Goal: Communication & Community: Ask a question

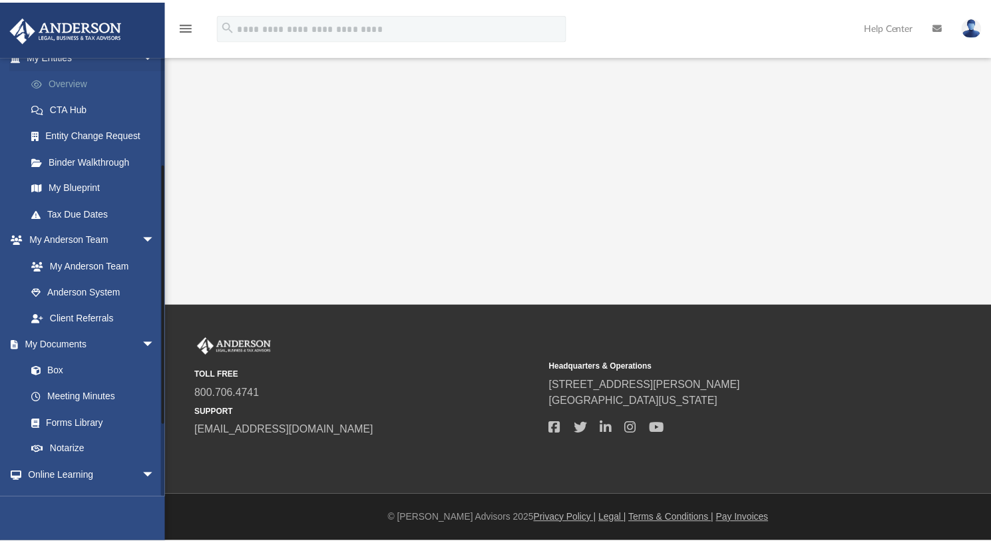
scroll to position [180, 0]
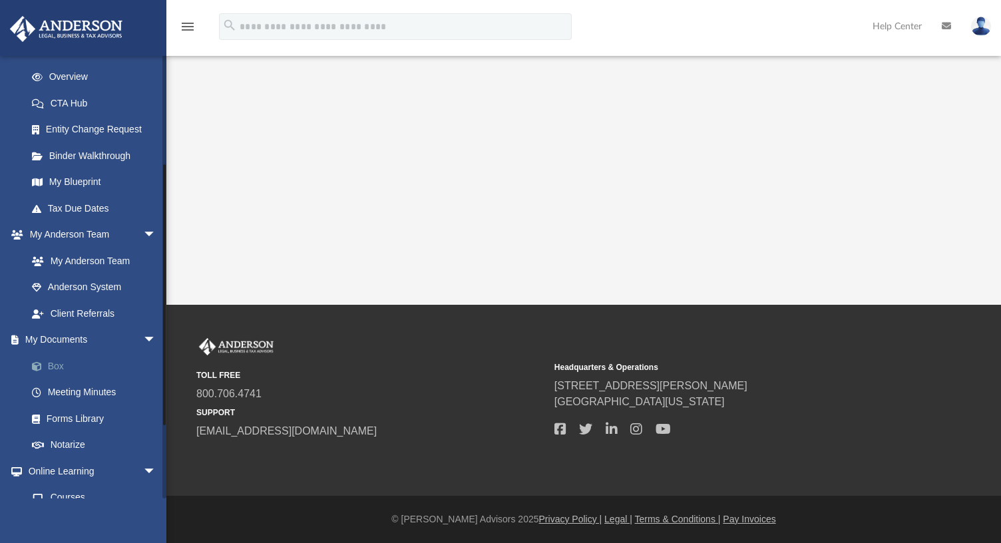
click at [52, 361] on link "Box" at bounding box center [98, 366] width 158 height 27
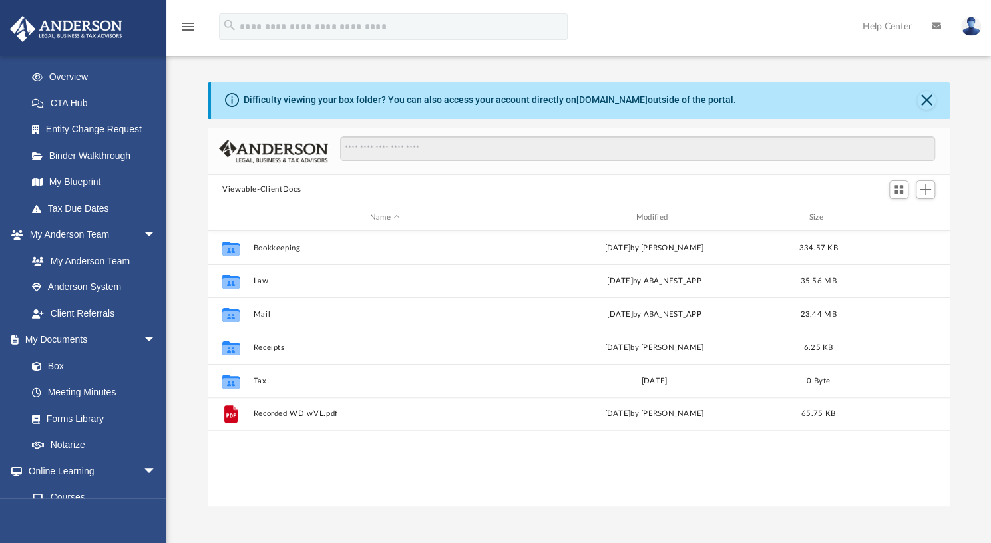
scroll to position [292, 731]
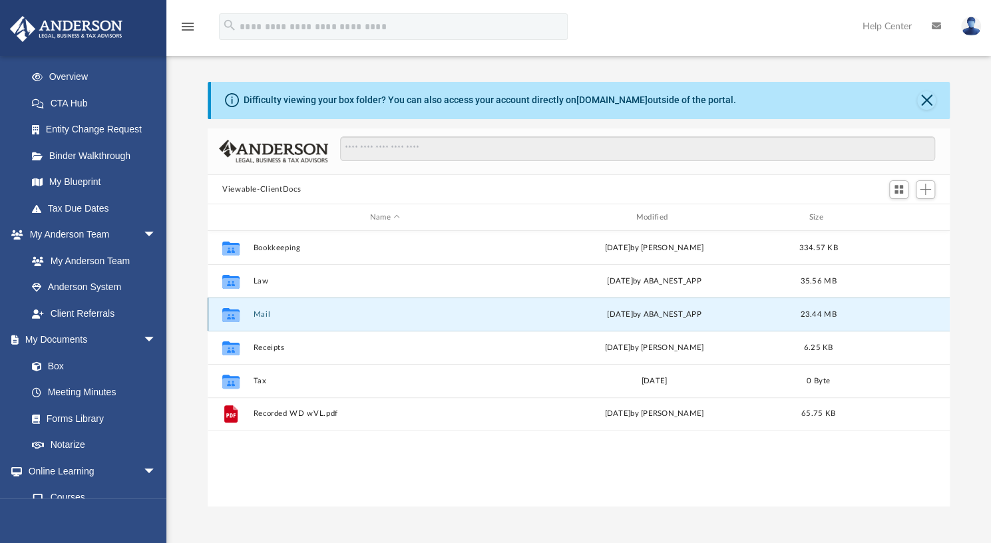
click at [257, 317] on button "Mail" at bounding box center [384, 314] width 263 height 9
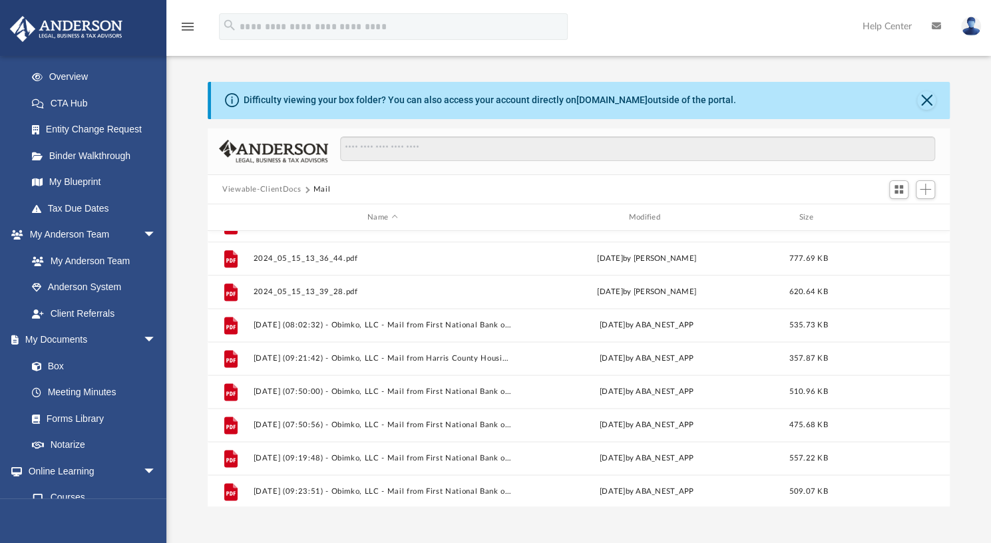
scroll to position [1187, 0]
click at [651, 214] on div "Modified" at bounding box center [646, 218] width 259 height 12
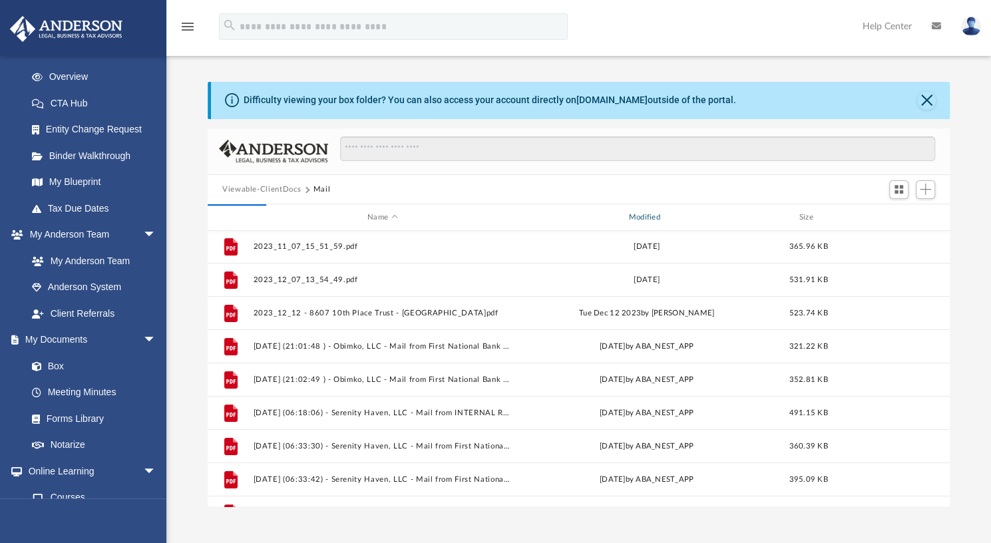
scroll to position [0, 0]
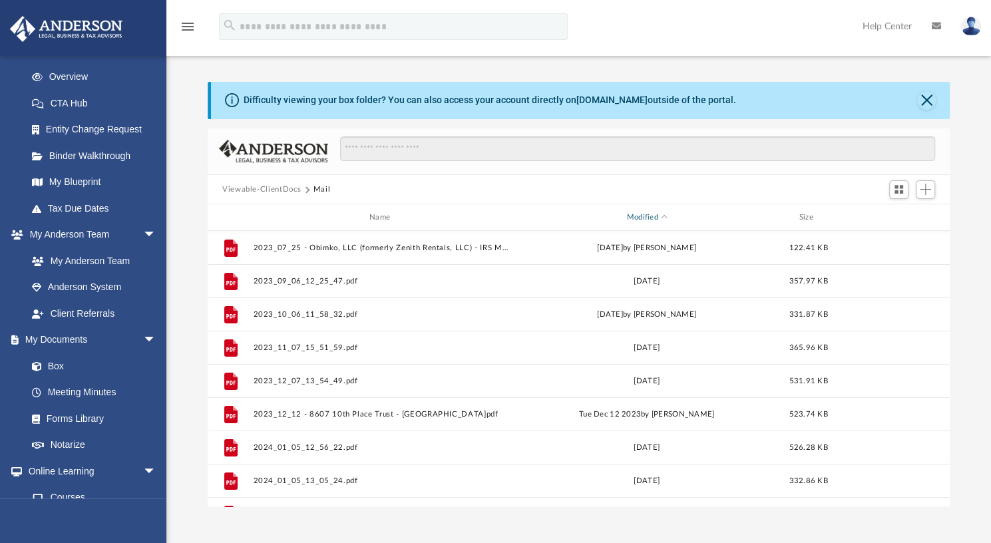
click at [643, 215] on div "Modified" at bounding box center [646, 218] width 259 height 12
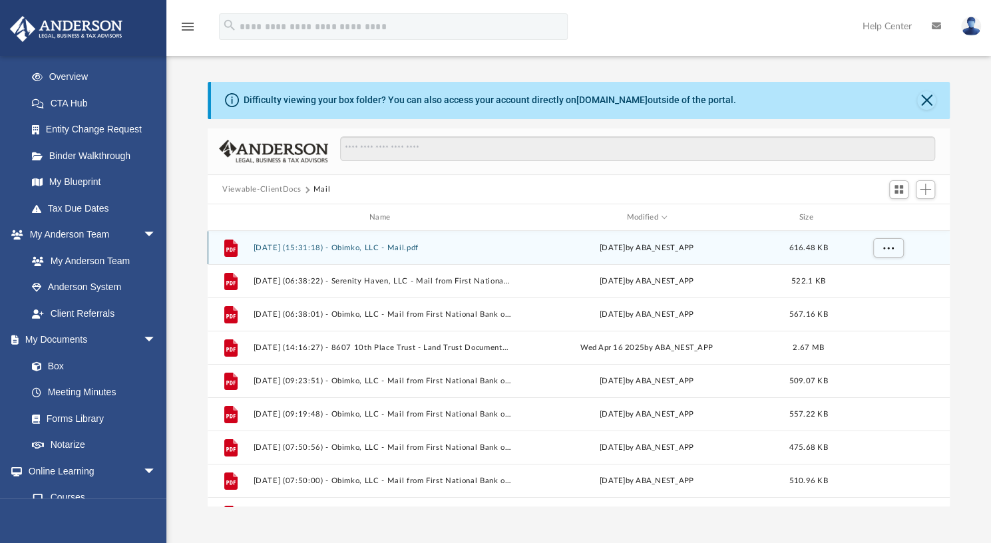
click at [362, 249] on button "2025.09.05 (15:31:18) - Obimko, LLC - Mail.pdf" at bounding box center [382, 248] width 258 height 9
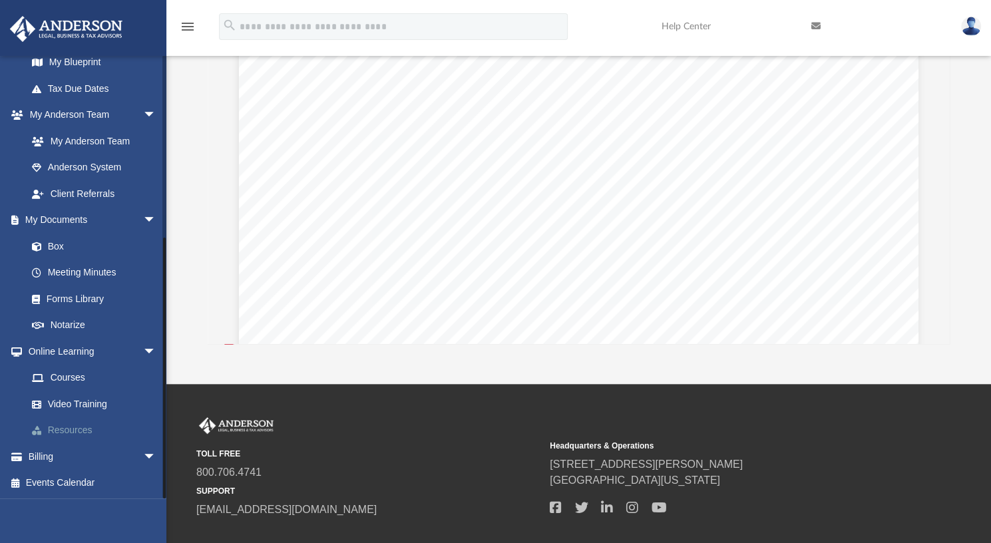
scroll to position [163, 0]
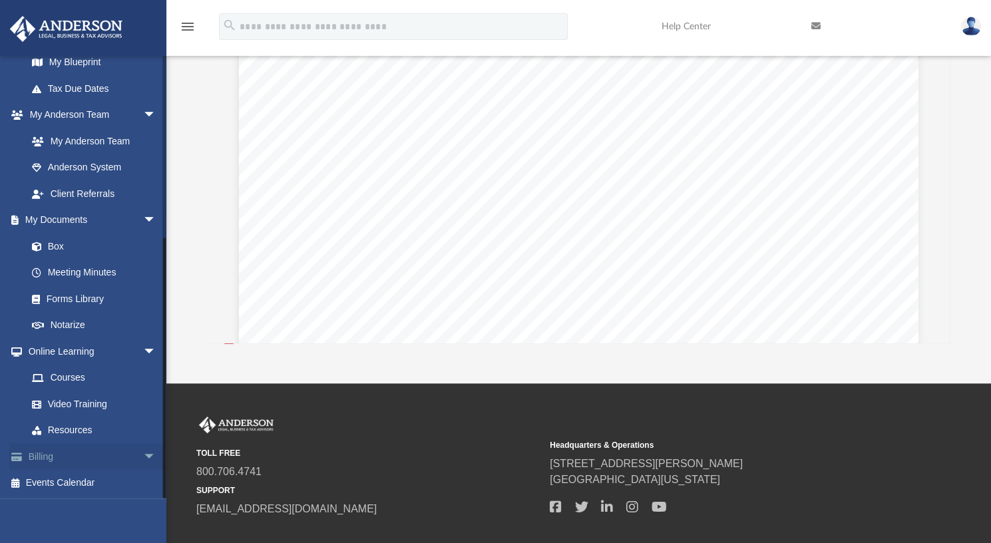
click at [143, 456] on span "arrow_drop_down" at bounding box center [156, 456] width 27 height 27
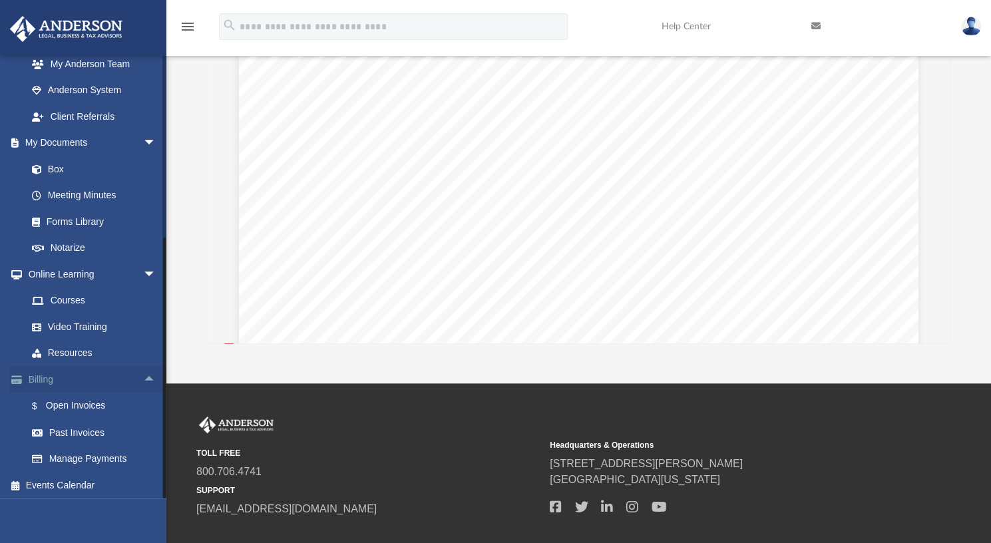
scroll to position [379, 0]
click at [84, 429] on link "Past Invoices" at bounding box center [98, 430] width 158 height 27
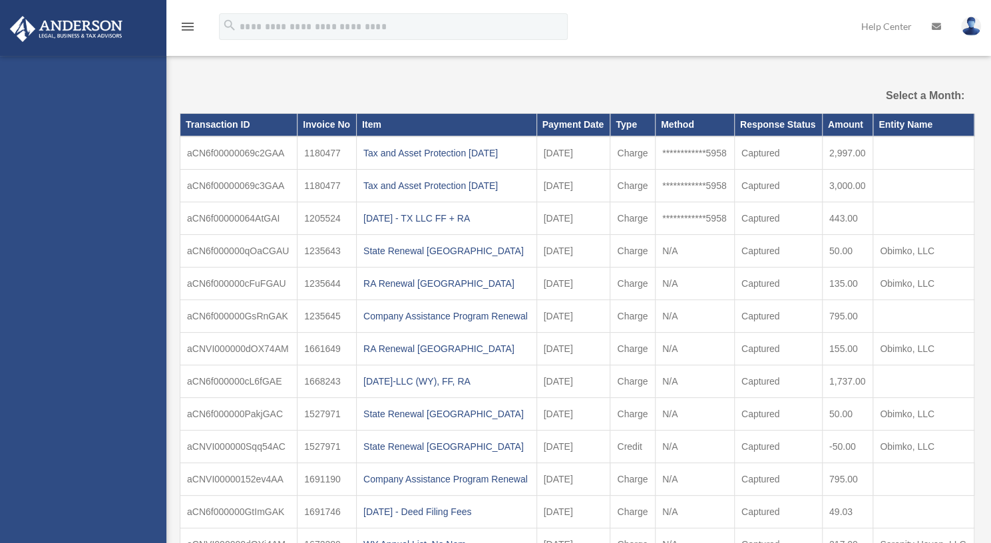
select select
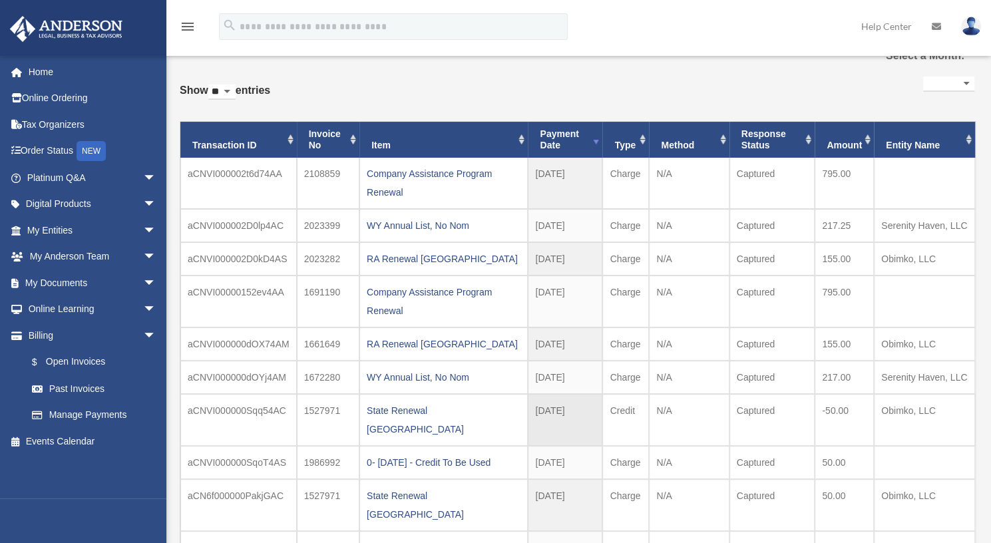
scroll to position [41, 0]
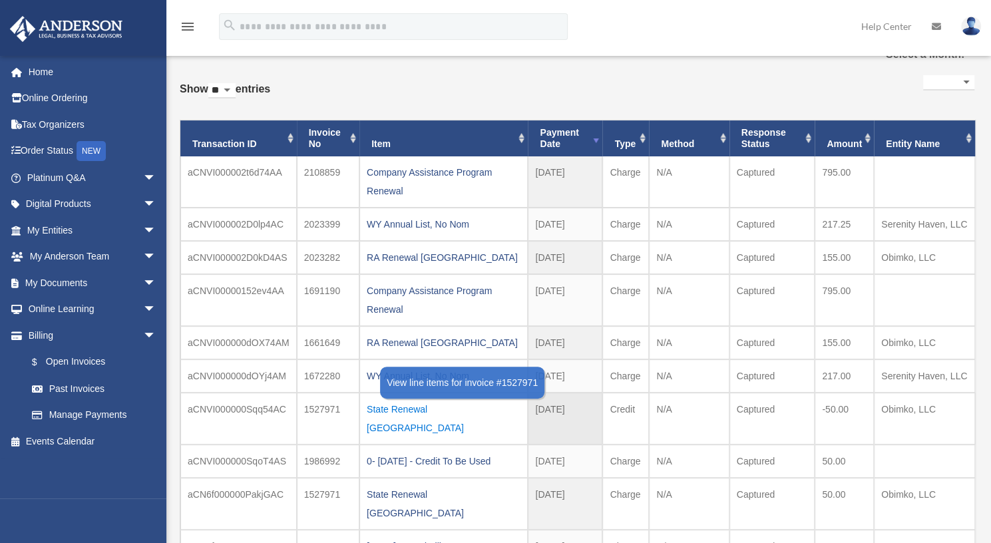
click at [432, 407] on div "State Renewal TX" at bounding box center [444, 418] width 154 height 37
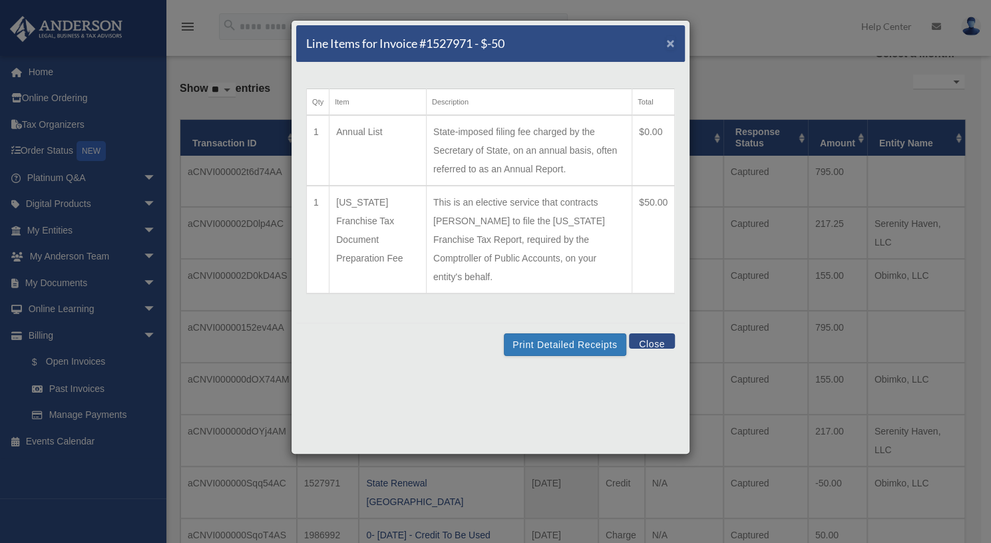
click at [671, 43] on span "×" at bounding box center [670, 42] width 9 height 15
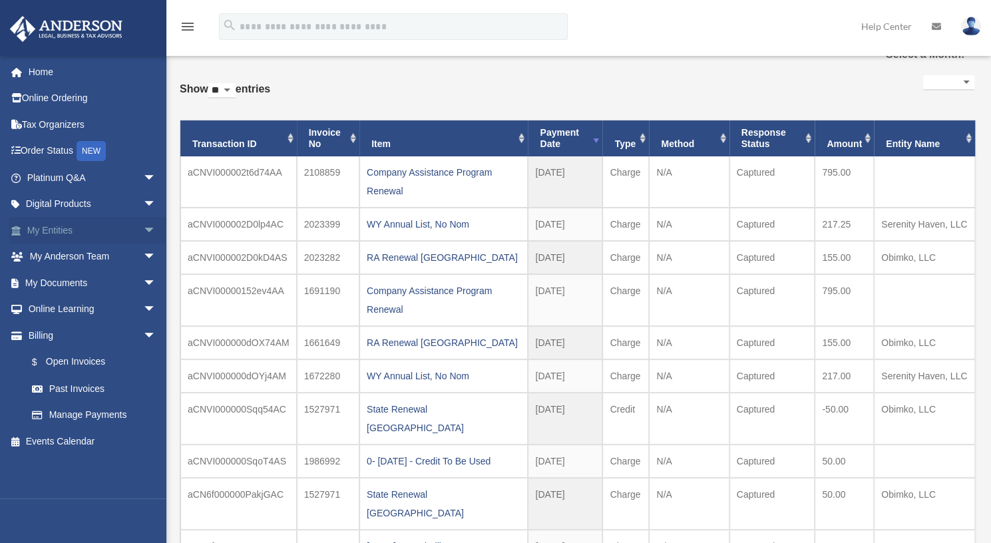
scroll to position [0, 0]
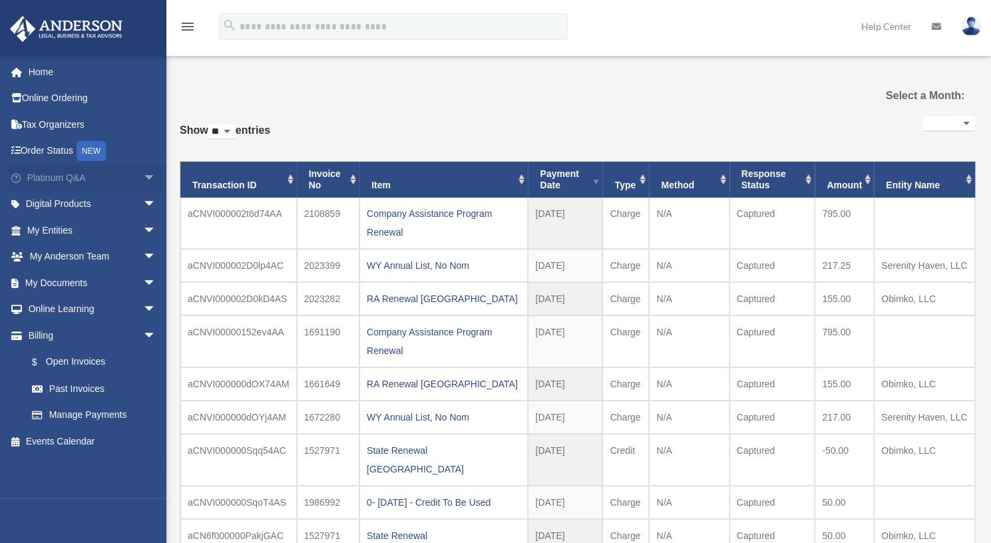
click at [143, 177] on span "arrow_drop_down" at bounding box center [156, 177] width 27 height 27
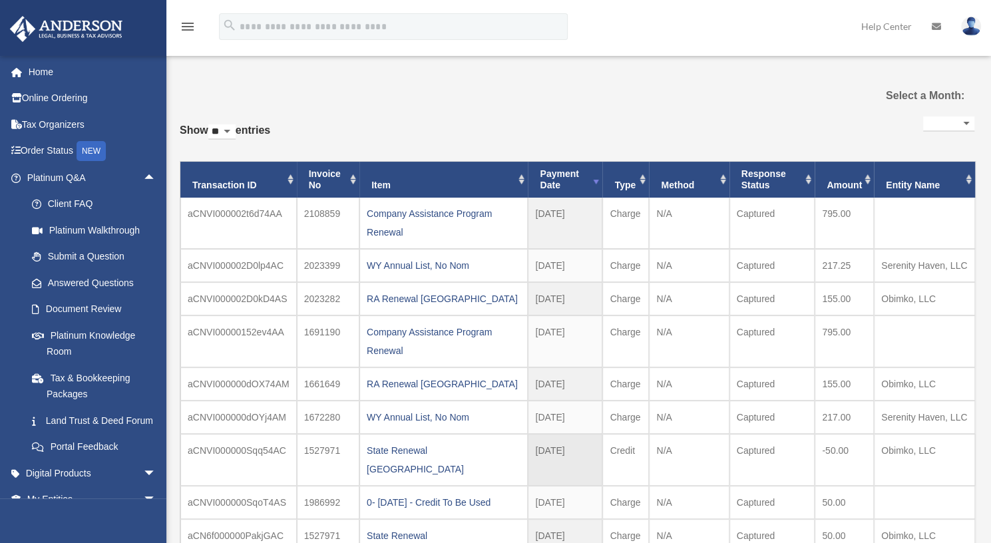
drag, startPoint x: 343, startPoint y: 448, endPoint x: 304, endPoint y: 448, distance: 39.3
click at [304, 448] on td "1527971" at bounding box center [328, 460] width 63 height 52
copy td "1527971"
click at [304, 448] on td "1527971" at bounding box center [328, 460] width 63 height 52
click at [86, 252] on link "Submit a Question" at bounding box center [98, 257] width 158 height 27
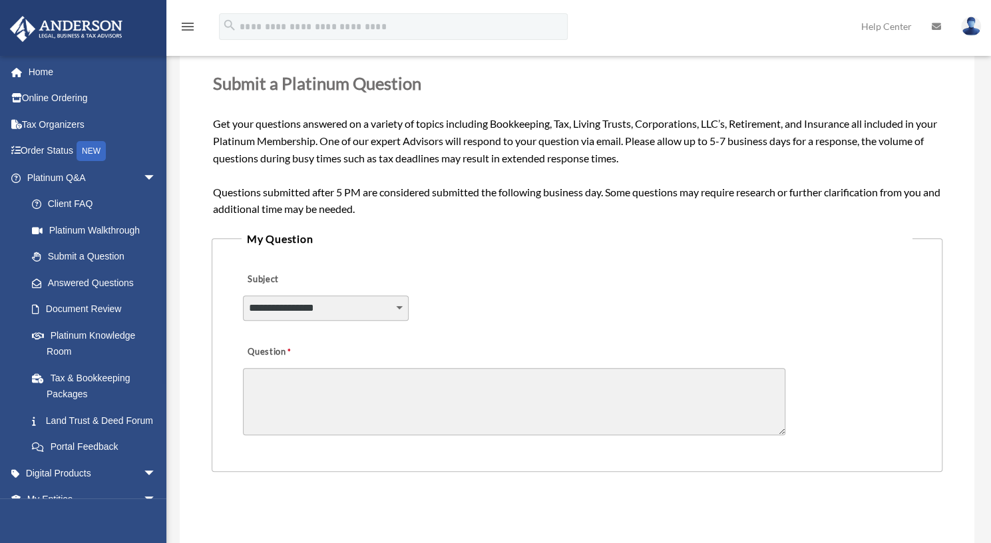
scroll to position [189, 0]
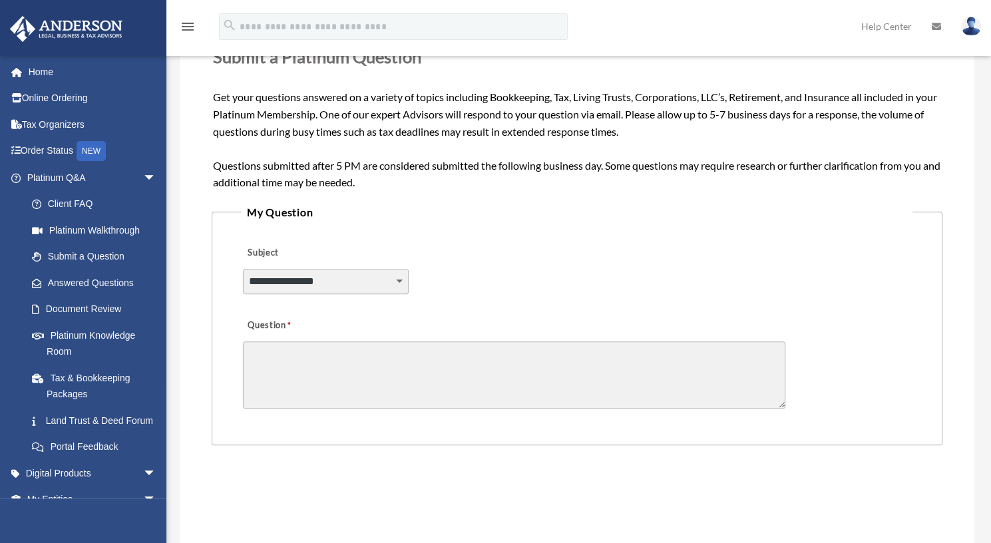
click at [328, 293] on select "**********" at bounding box center [326, 281] width 166 height 25
select select "******"
click at [243, 269] on select "**********" at bounding box center [326, 281] width 166 height 25
click at [333, 363] on textarea "Question" at bounding box center [514, 374] width 542 height 67
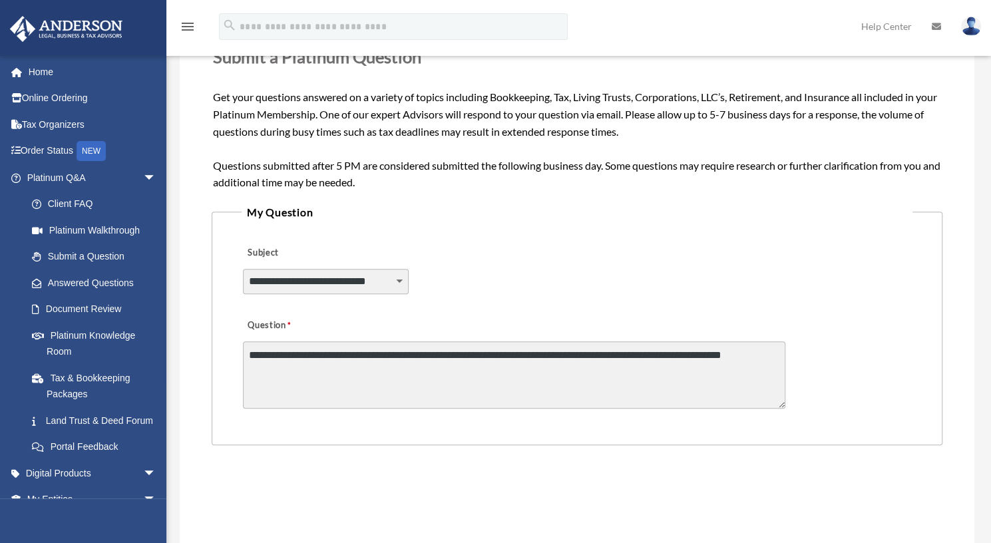
paste textarea "********"
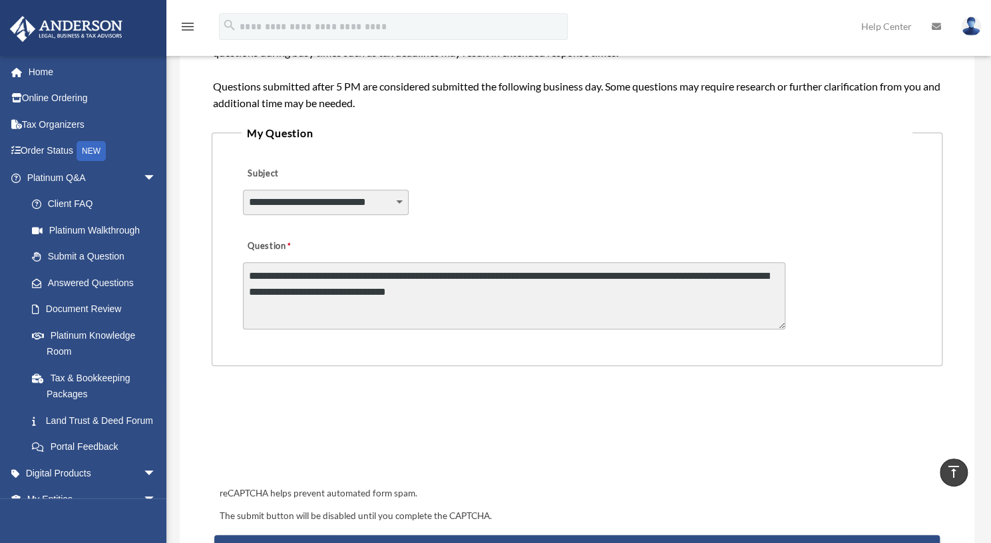
scroll to position [305, 0]
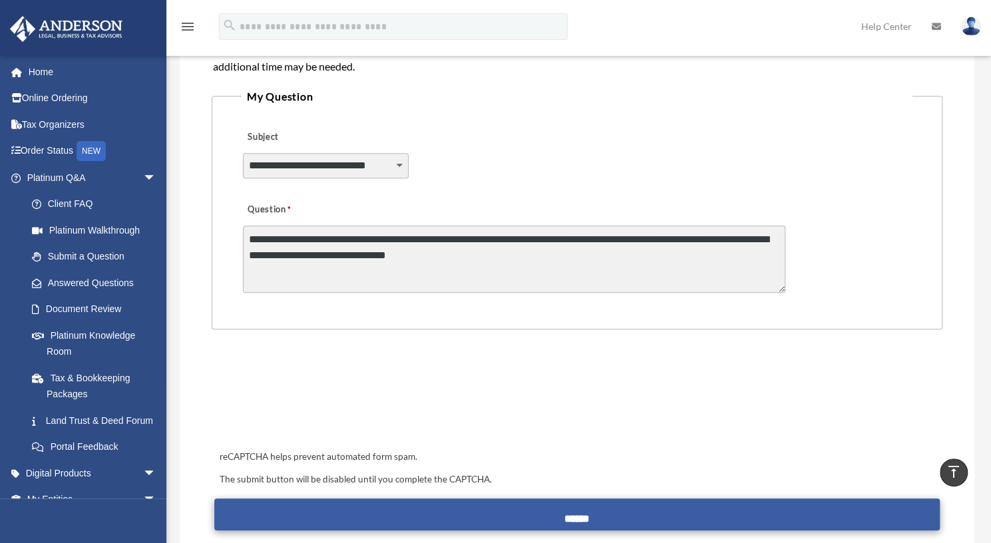
type textarea "**********"
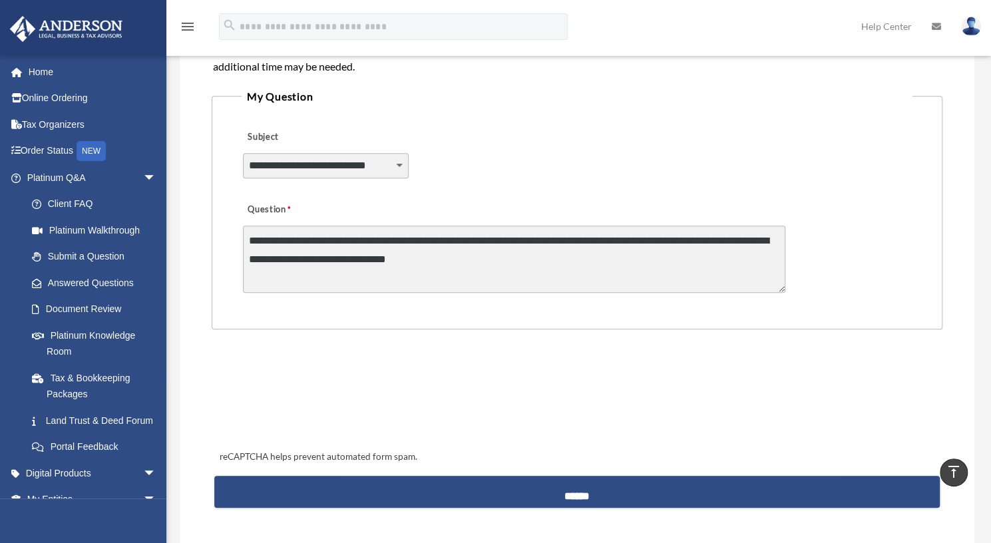
scroll to position [452, 0]
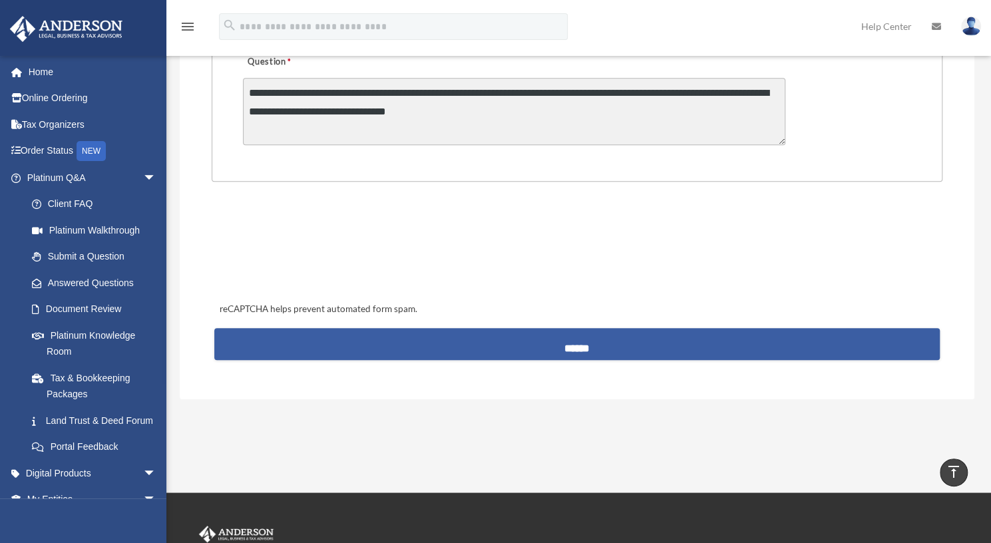
click at [491, 341] on input "******" at bounding box center [577, 344] width 726 height 32
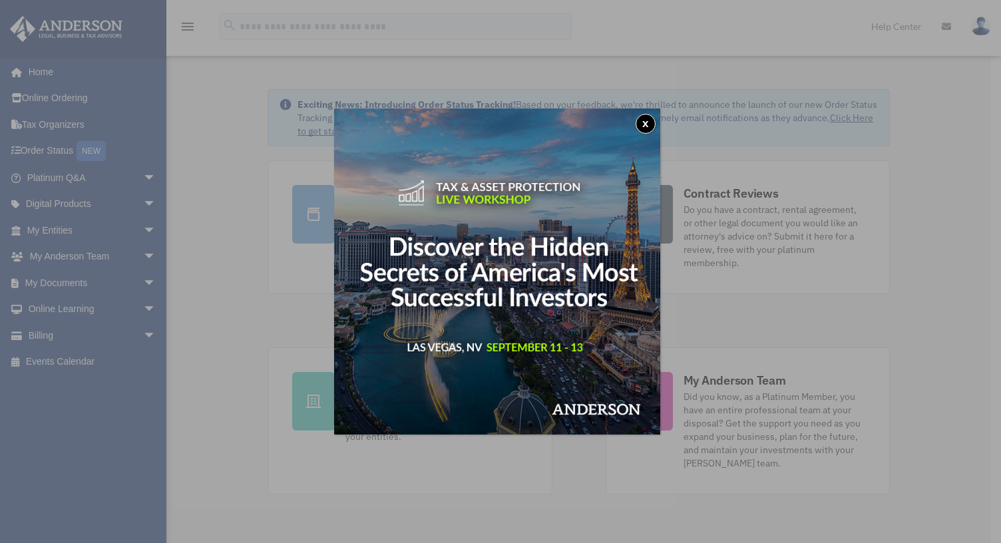
click at [647, 121] on button "x" at bounding box center [645, 124] width 20 height 20
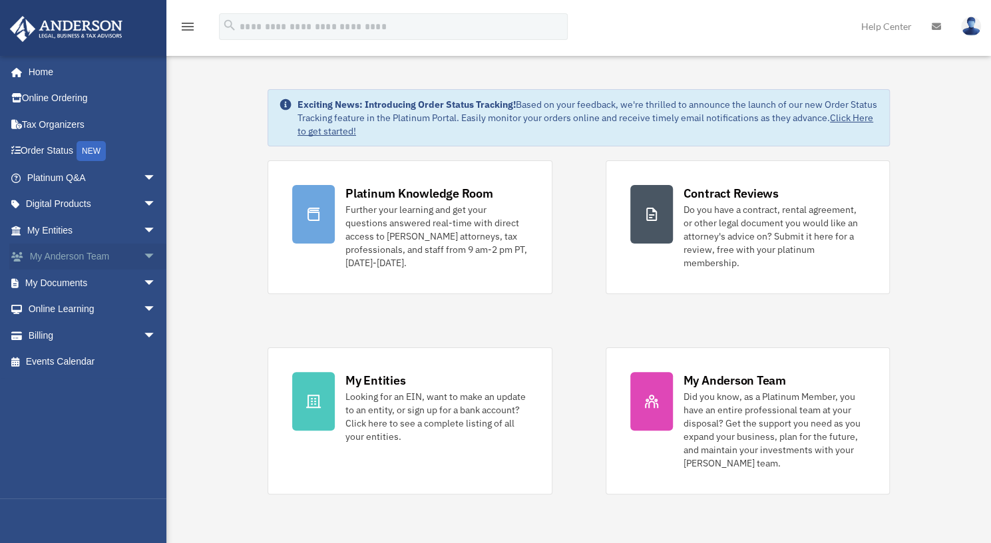
click at [143, 257] on span "arrow_drop_down" at bounding box center [156, 257] width 27 height 27
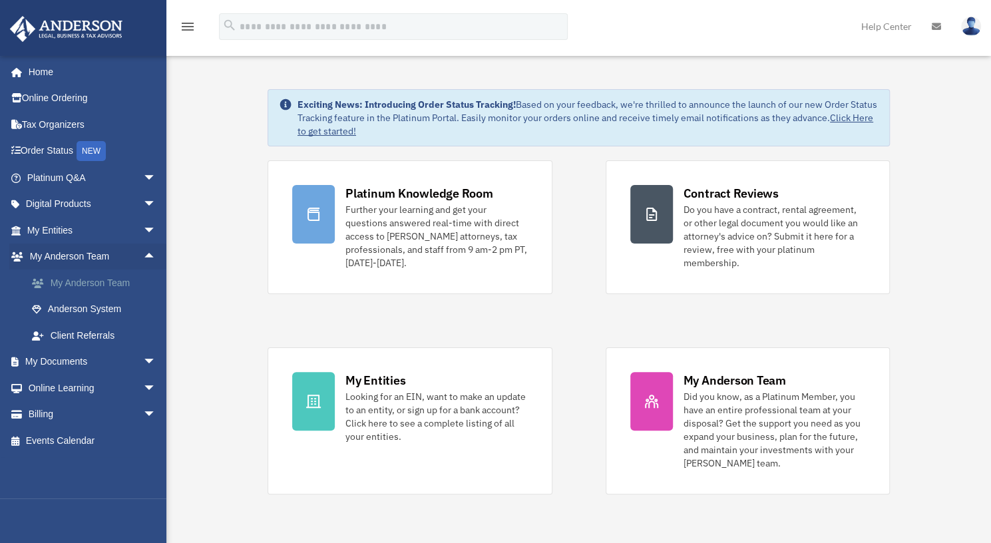
click at [114, 279] on link "My Anderson Team" at bounding box center [98, 282] width 158 height 27
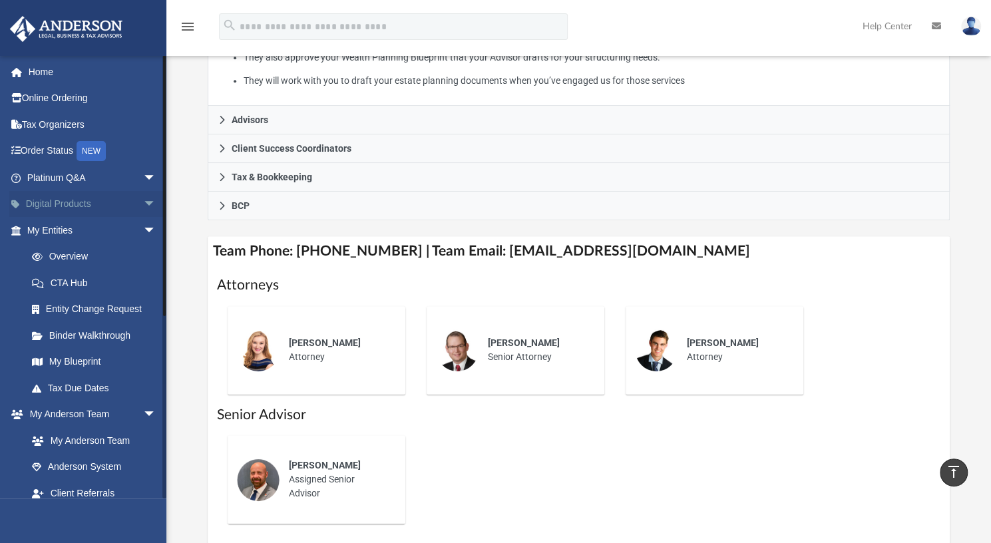
scroll to position [343, 0]
